Goal: Information Seeking & Learning: Find specific page/section

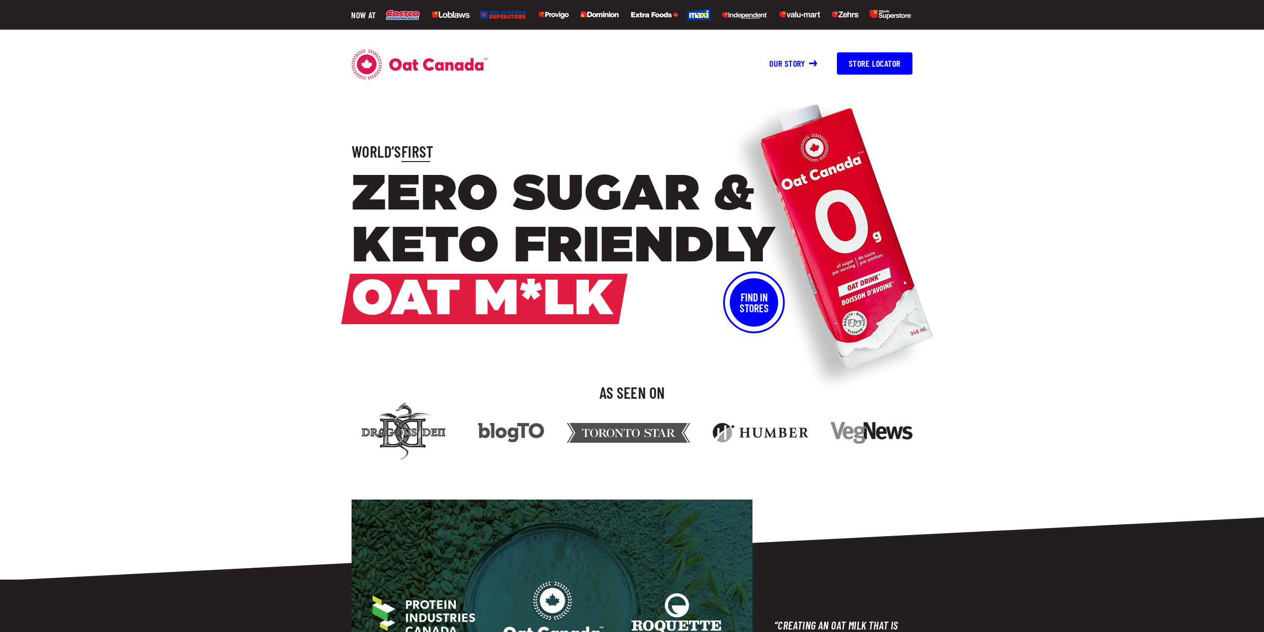
click at [885, 65] on button "Store Locator" at bounding box center [875, 63] width 76 height 22
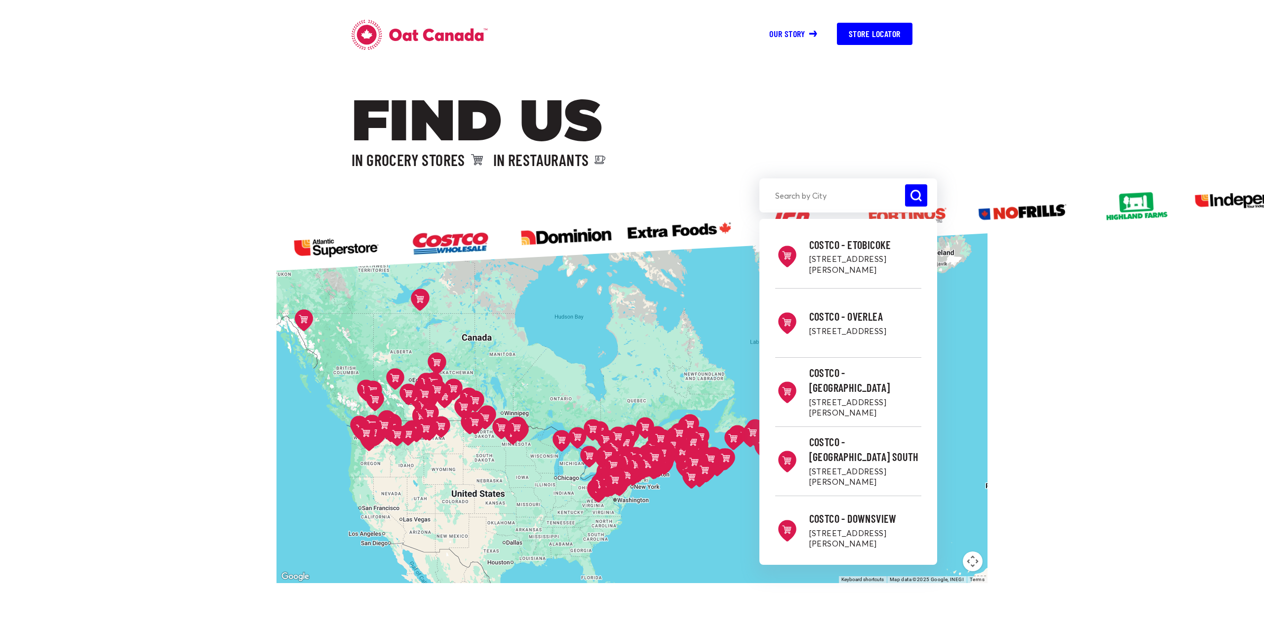
click at [815, 196] on input "search" at bounding box center [849, 195] width 178 height 22
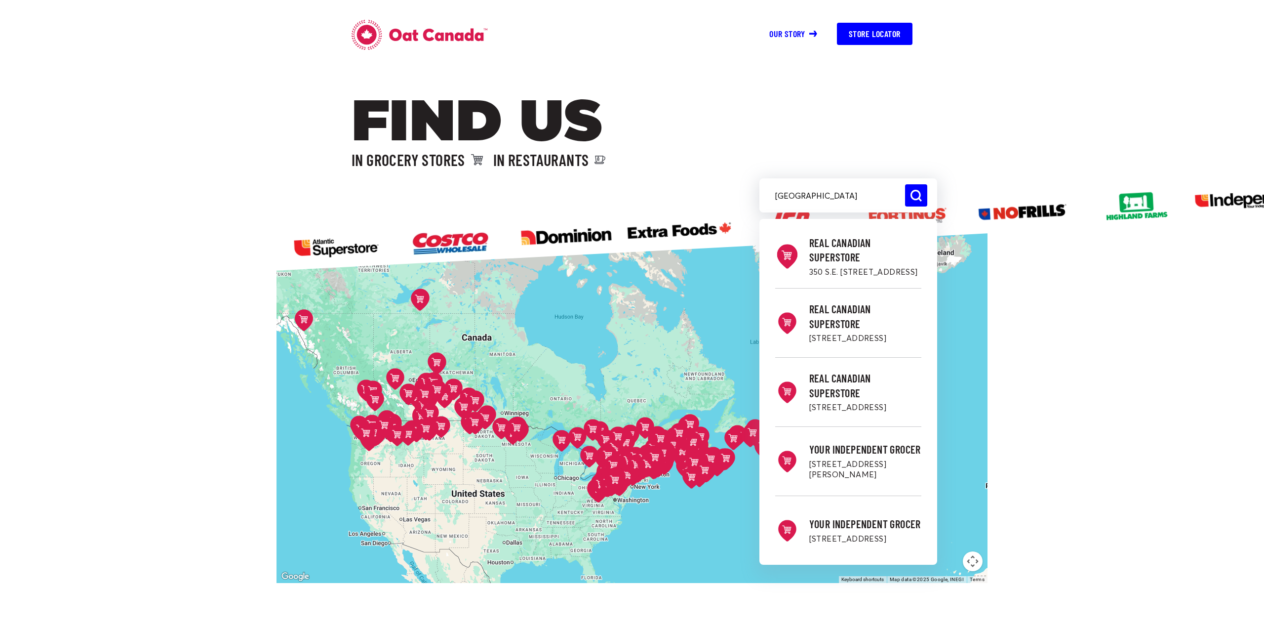
type input "[GEOGRAPHIC_DATA]"
click at [834, 250] on h2 "Real Canadian Superstore" at bounding box center [865, 250] width 112 height 29
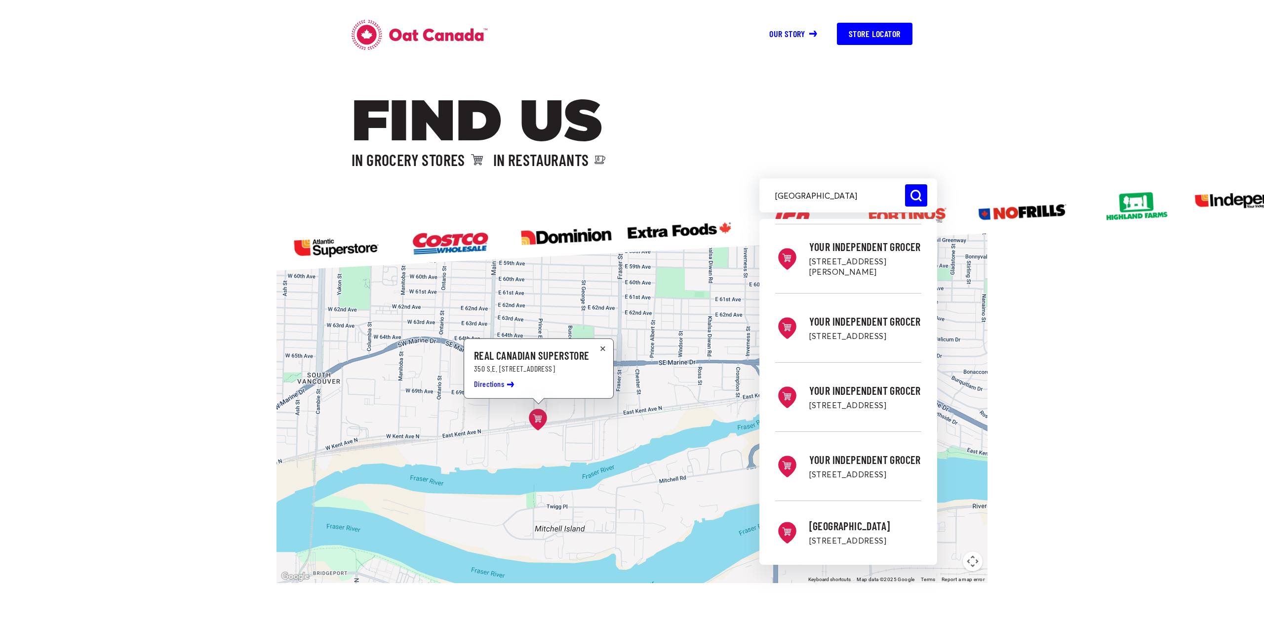
scroll to position [207, 0]
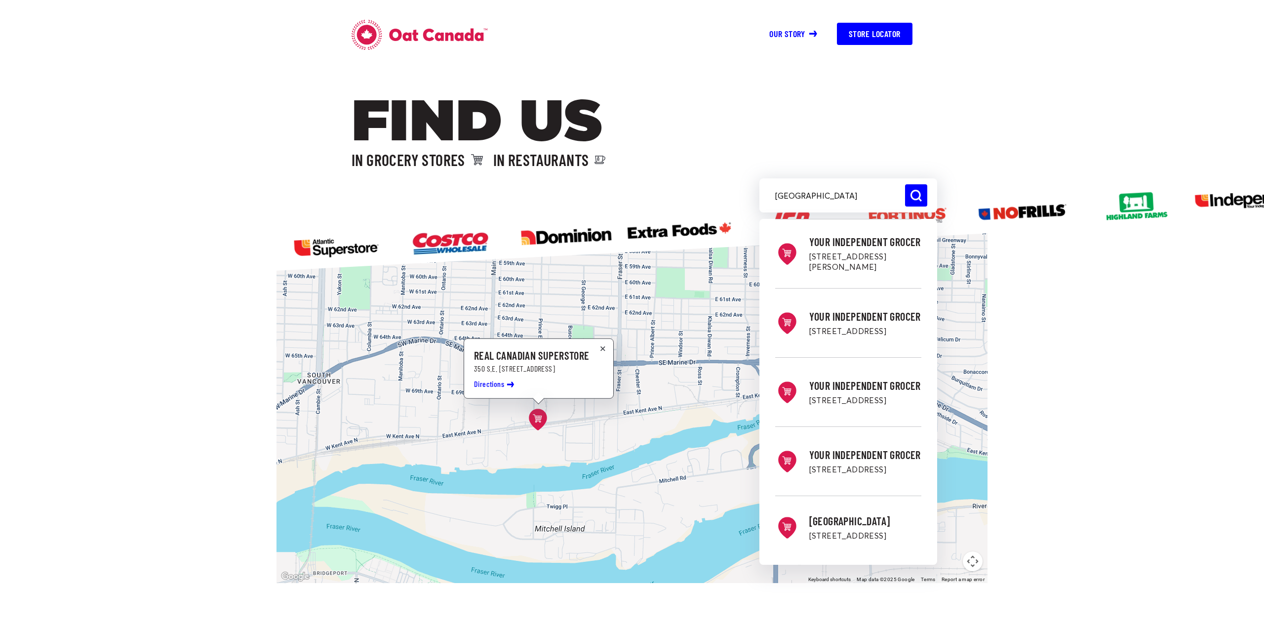
click at [792, 31] on link "Our story" at bounding box center [793, 33] width 48 height 11
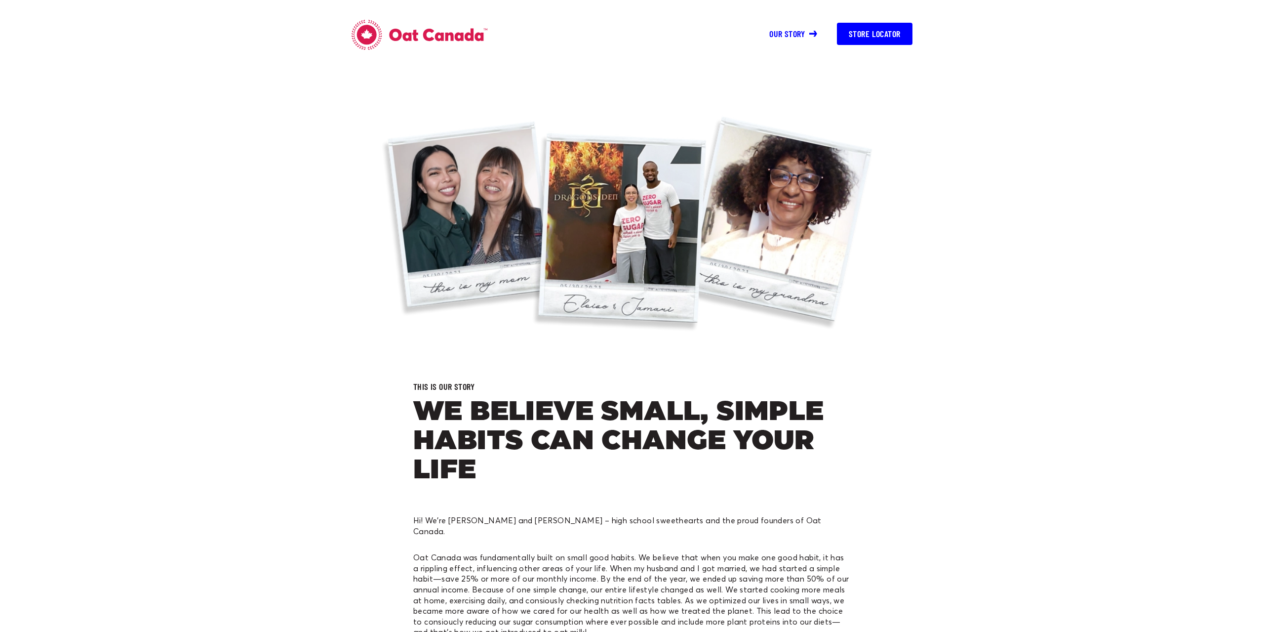
click at [410, 33] on icon at bounding box center [438, 35] width 98 height 13
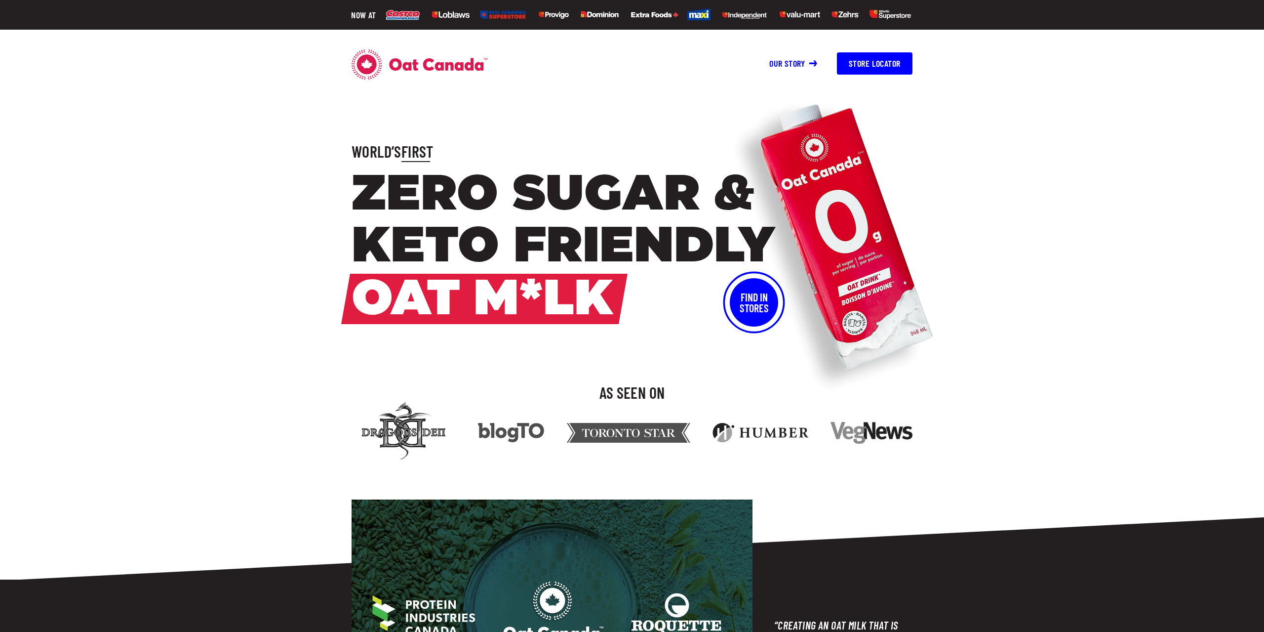
click at [880, 253] on img at bounding box center [836, 239] width 222 height 319
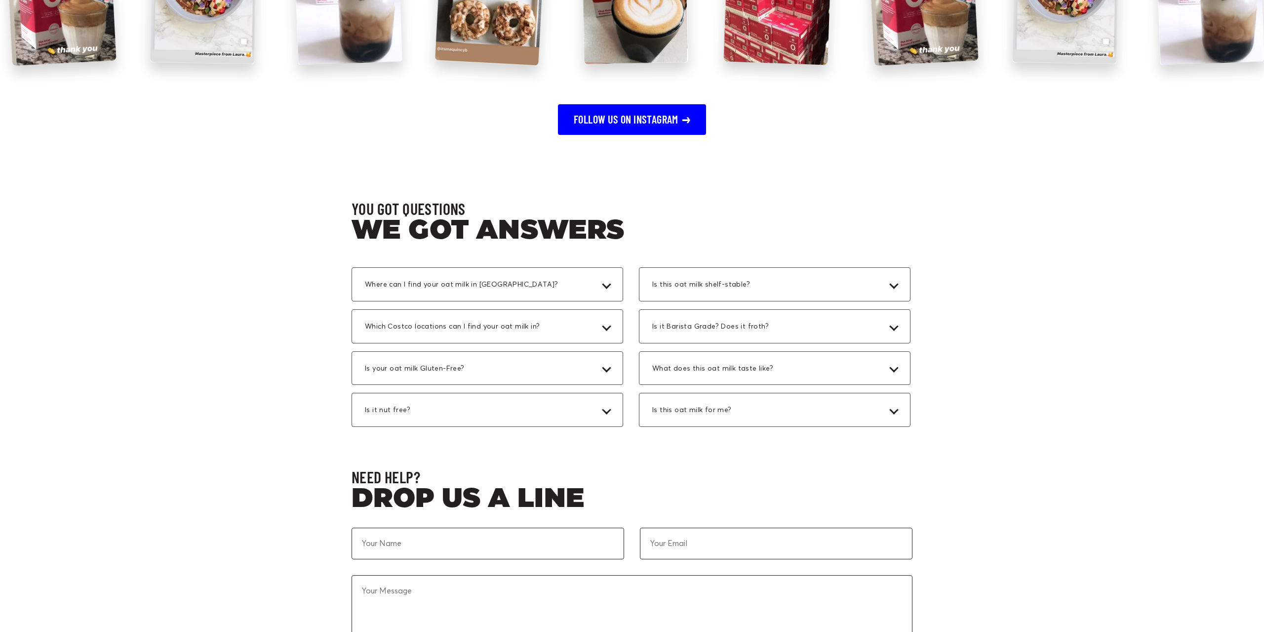
scroll to position [2972, 0]
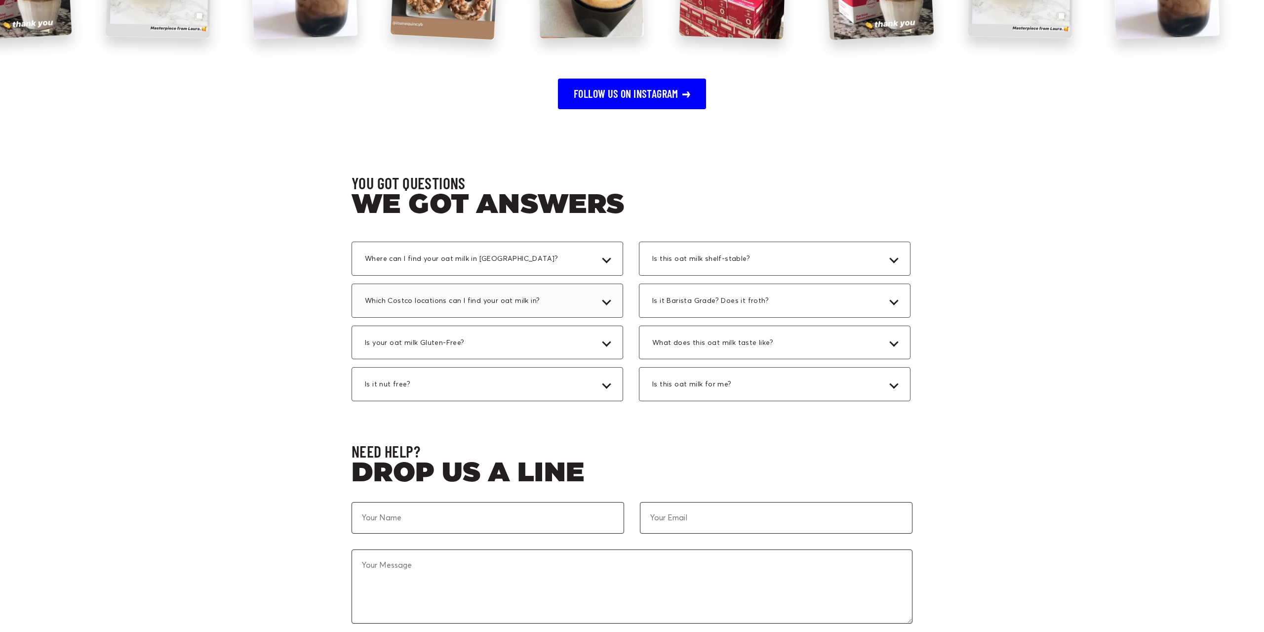
click at [584, 303] on div "Which Costco locations can I find your oat milk in?" at bounding box center [488, 300] width 272 height 34
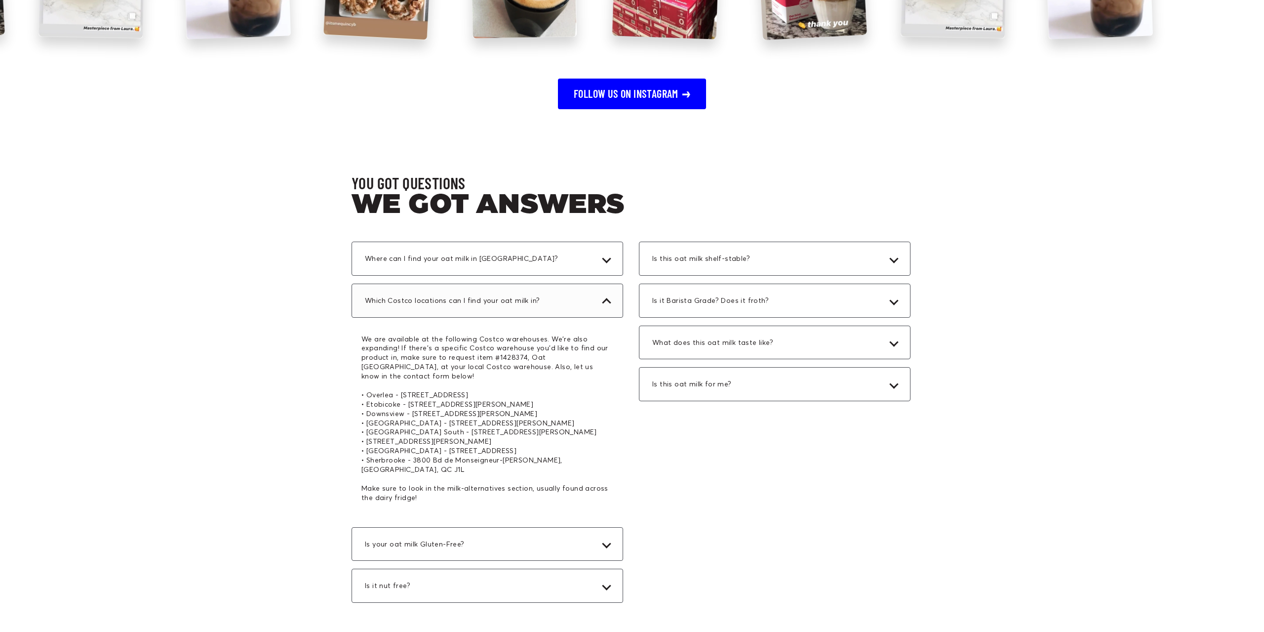
click at [584, 303] on div "Which Costco locations can I find your oat milk in?" at bounding box center [488, 300] width 272 height 34
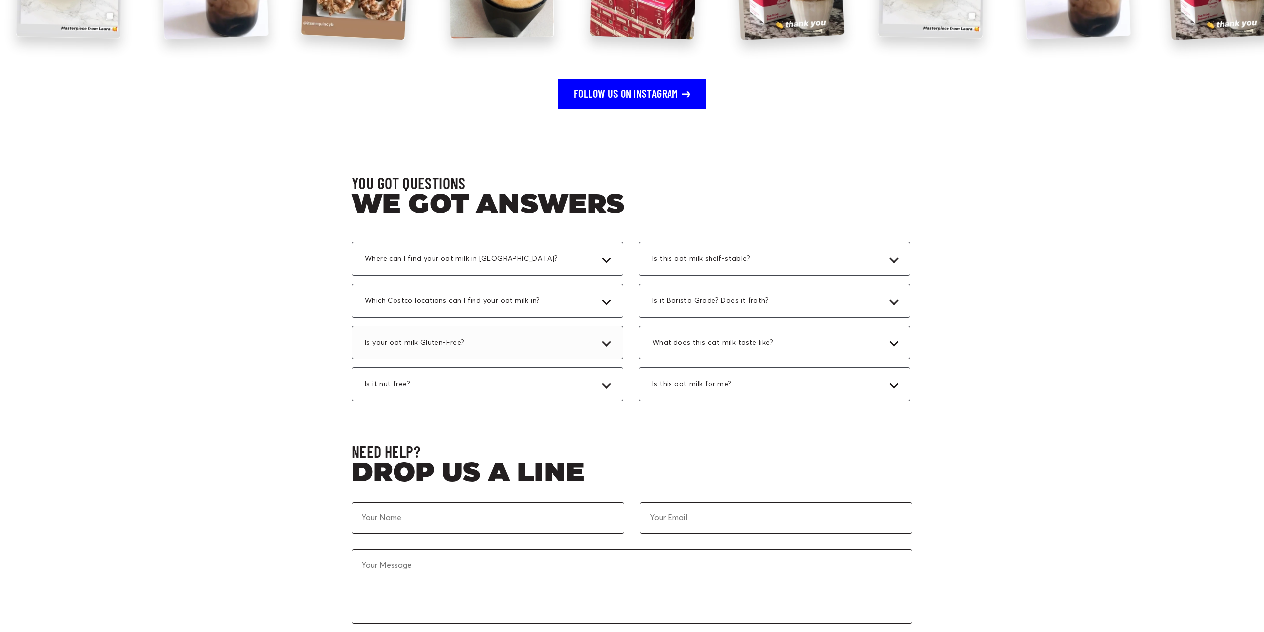
click at [583, 330] on div "Is your oat milk Gluten-Free?" at bounding box center [488, 342] width 272 height 34
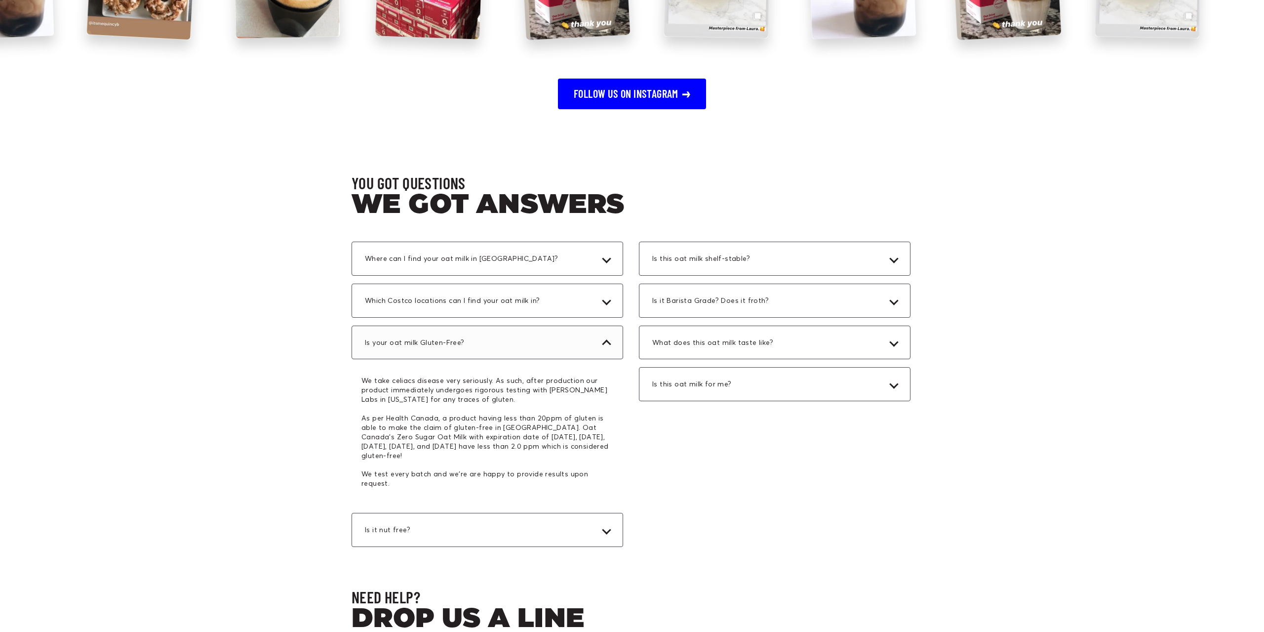
click at [583, 330] on div "Is your oat milk Gluten-Free?" at bounding box center [488, 342] width 272 height 34
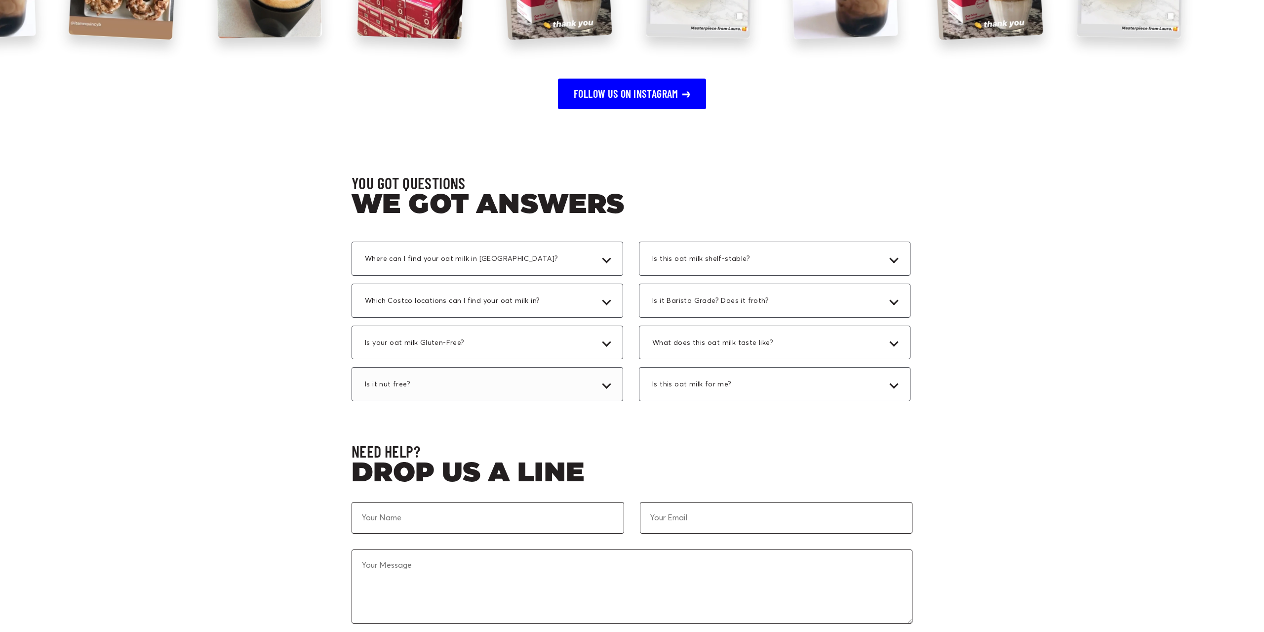
click at [575, 369] on div "Is it nut free?" at bounding box center [488, 384] width 272 height 34
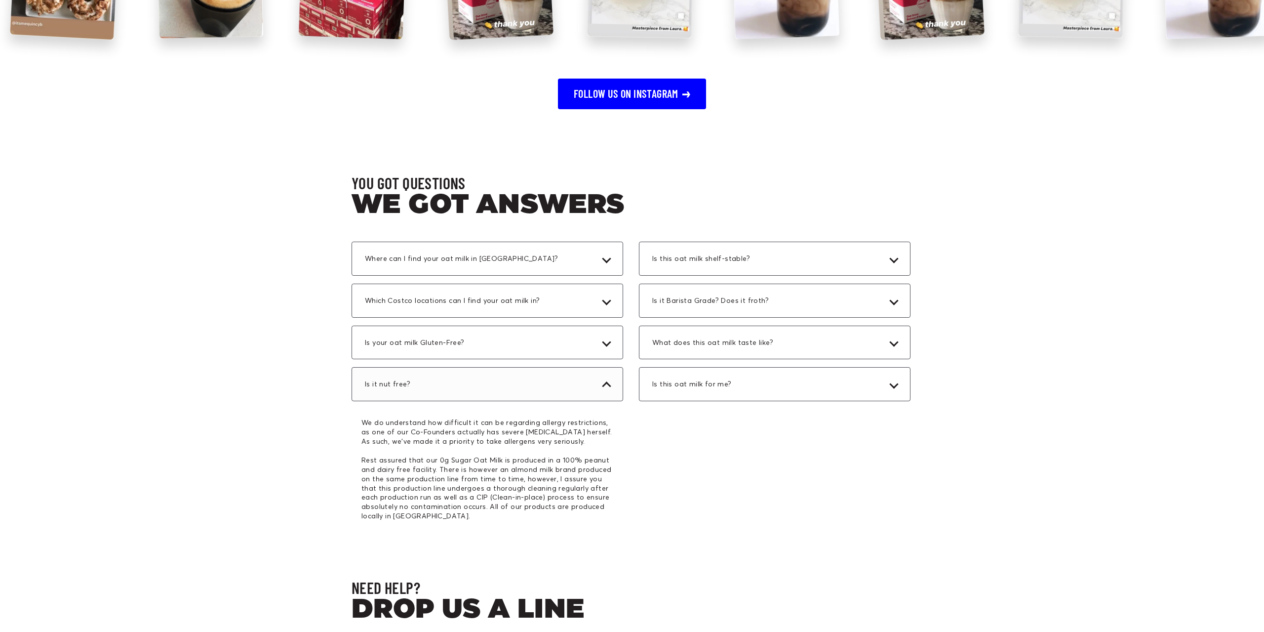
click at [575, 369] on div "Is it nut free?" at bounding box center [488, 384] width 272 height 34
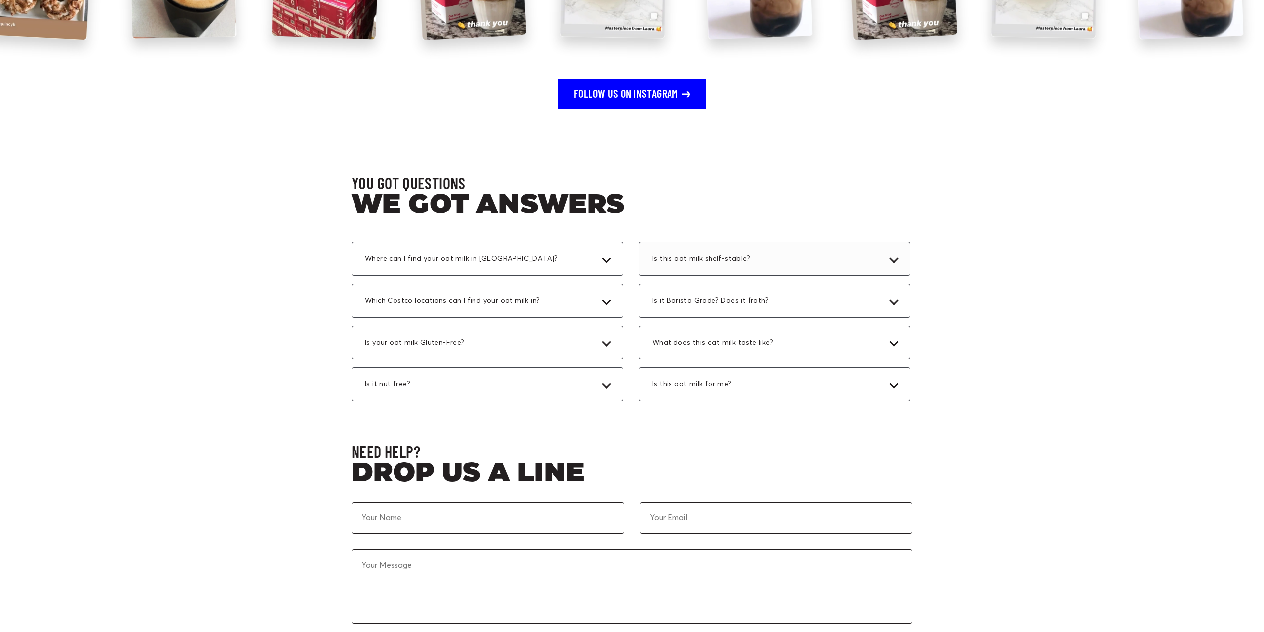
click at [726, 257] on span "Is this oat milk shelf-stable?" at bounding box center [704, 258] width 104 height 9
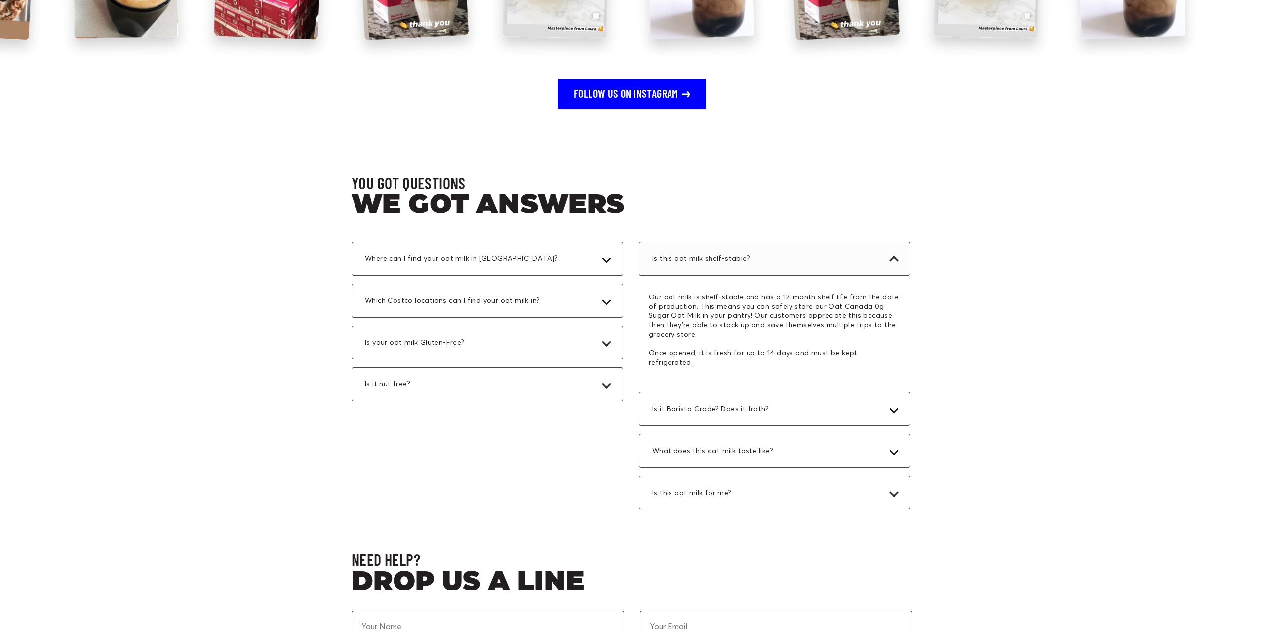
click at [726, 257] on span "Is this oat milk shelf-stable?" at bounding box center [704, 258] width 104 height 9
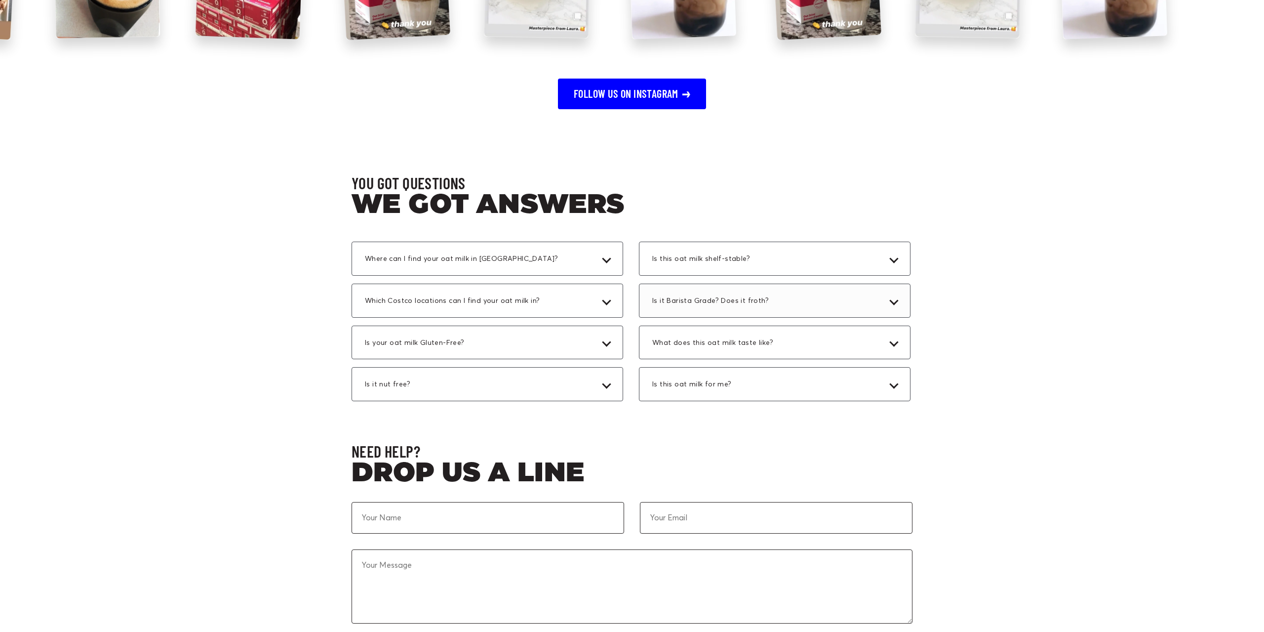
click at [725, 300] on span "Is it Barista Grade? Does it froth?" at bounding box center [713, 300] width 122 height 9
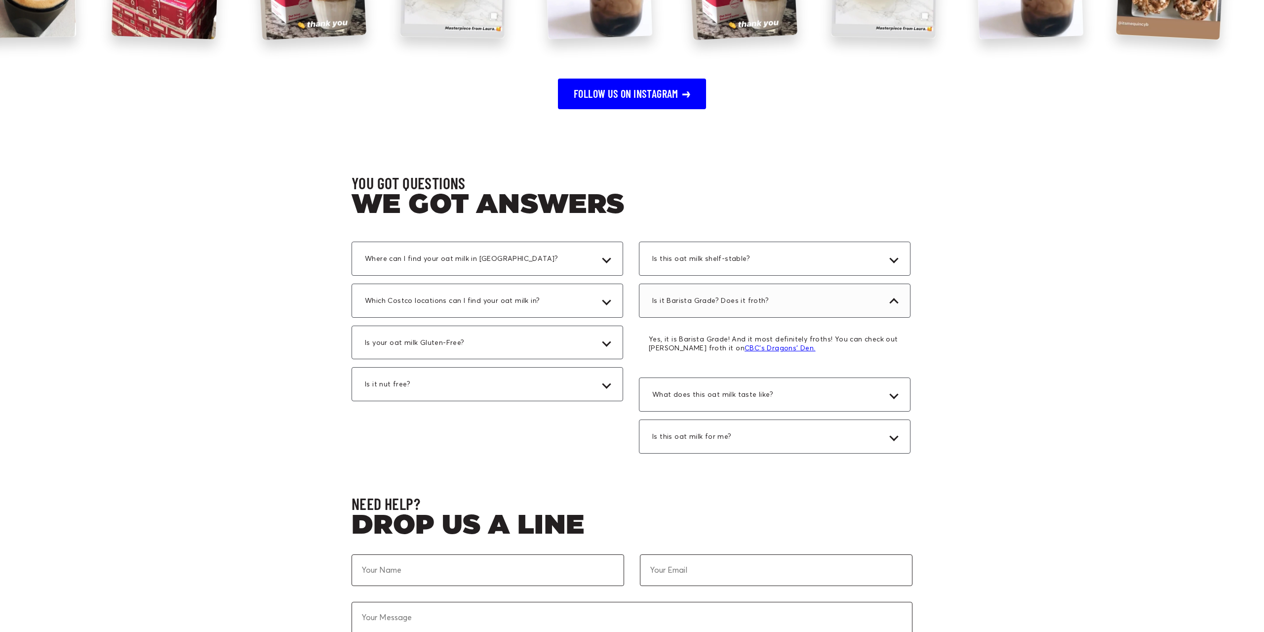
click at [725, 300] on span "Is it Barista Grade? Does it froth?" at bounding box center [713, 300] width 122 height 9
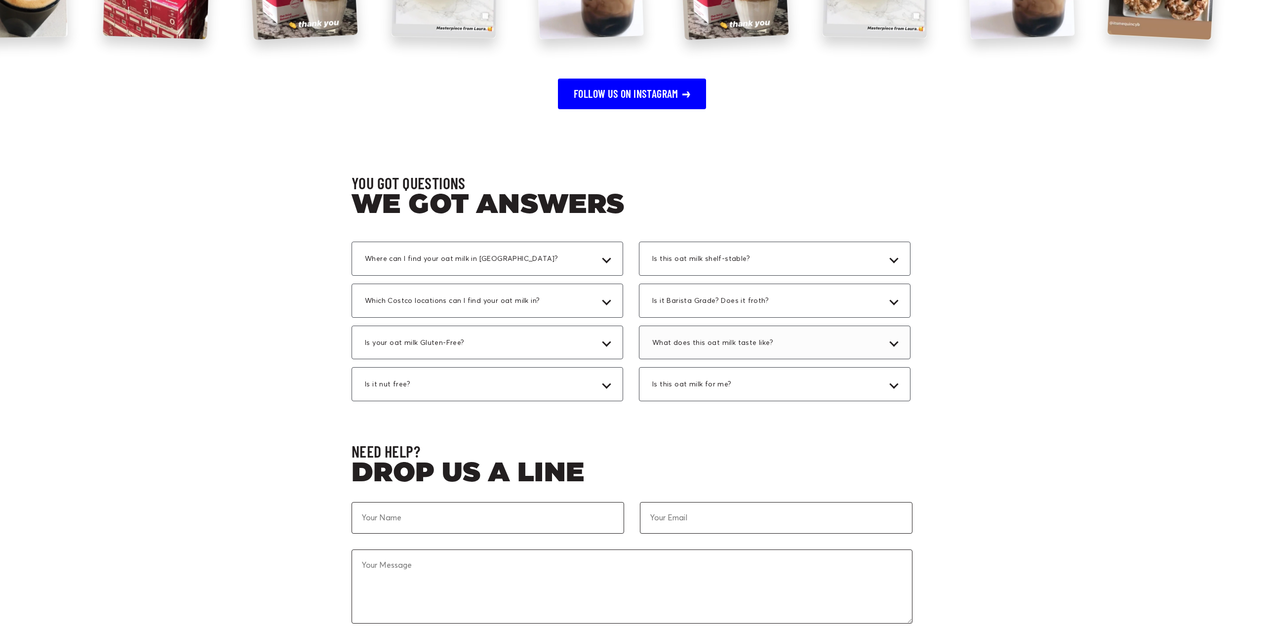
click at [748, 341] on span "What does this oat milk taste like?" at bounding box center [715, 342] width 127 height 9
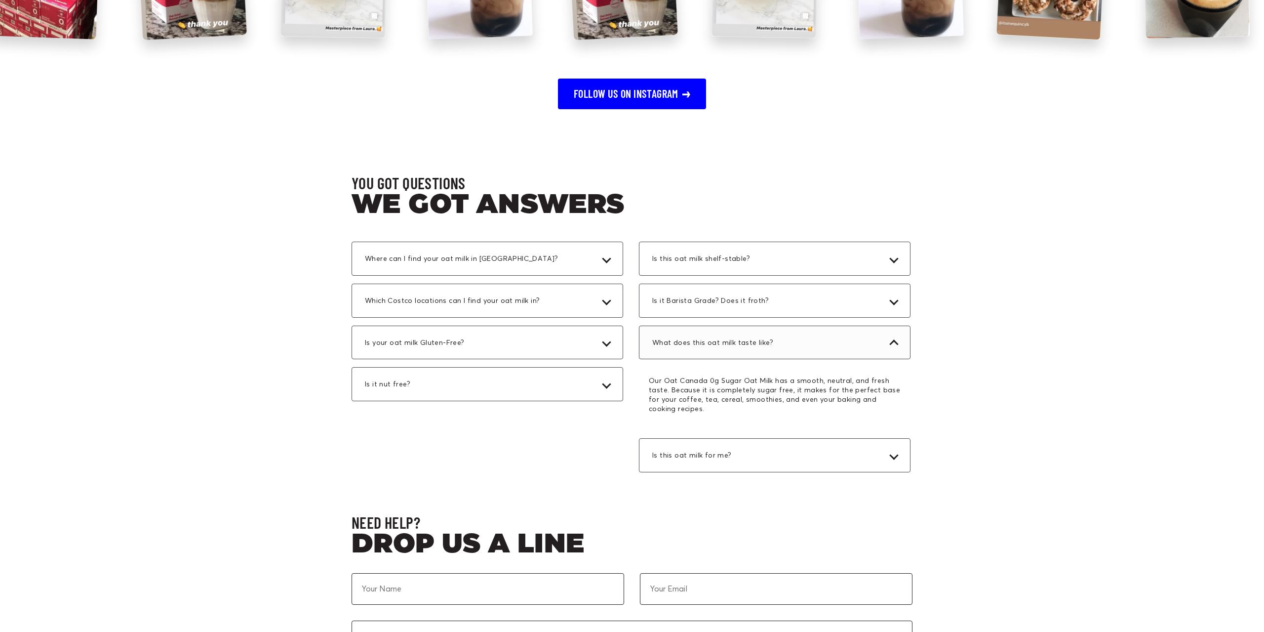
click at [747, 343] on span "What does this oat milk taste like?" at bounding box center [715, 342] width 127 height 9
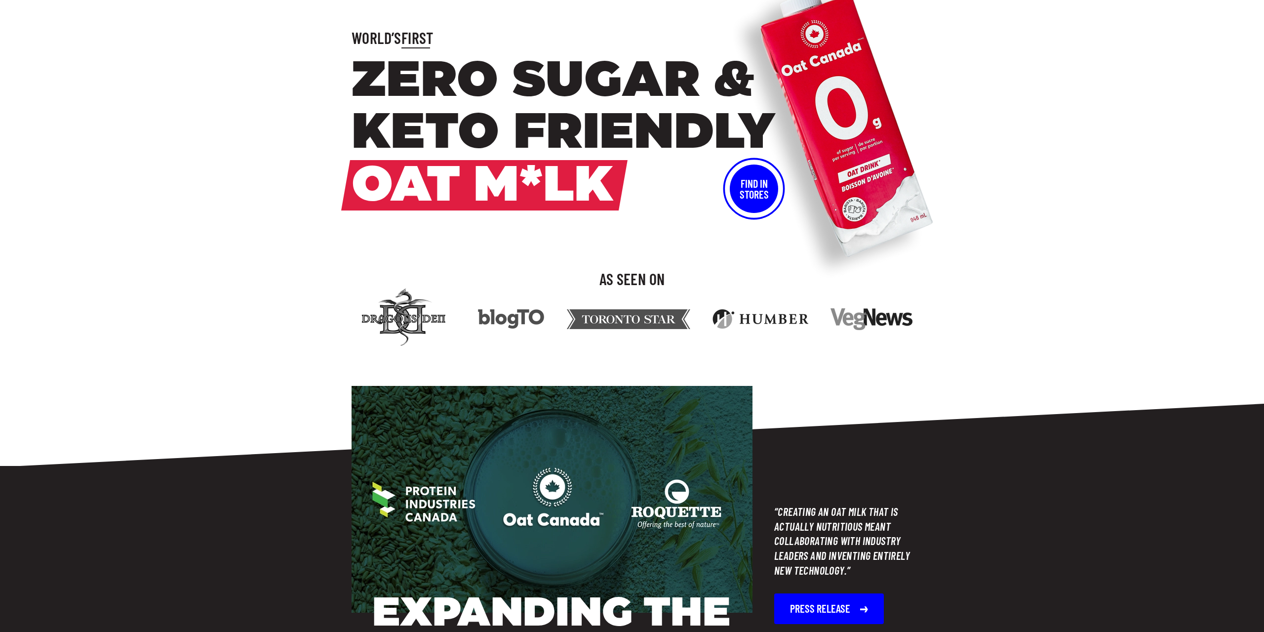
scroll to position [0, 0]
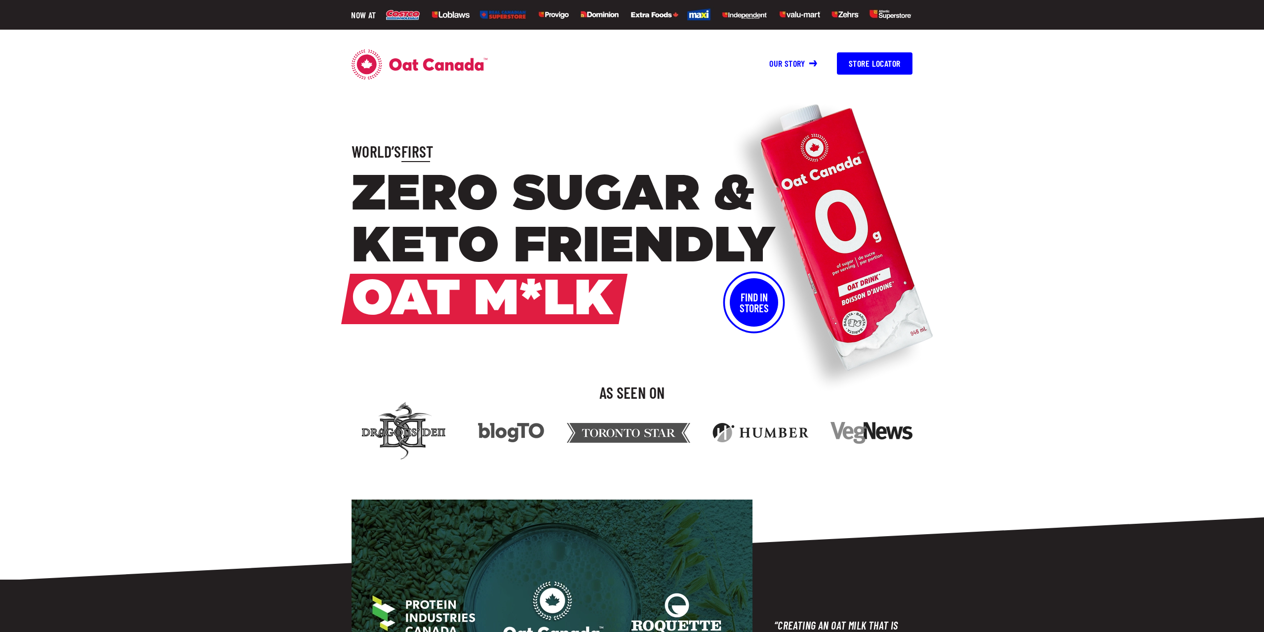
click at [415, 63] on icon at bounding box center [438, 64] width 98 height 13
